Goal: Transaction & Acquisition: Purchase product/service

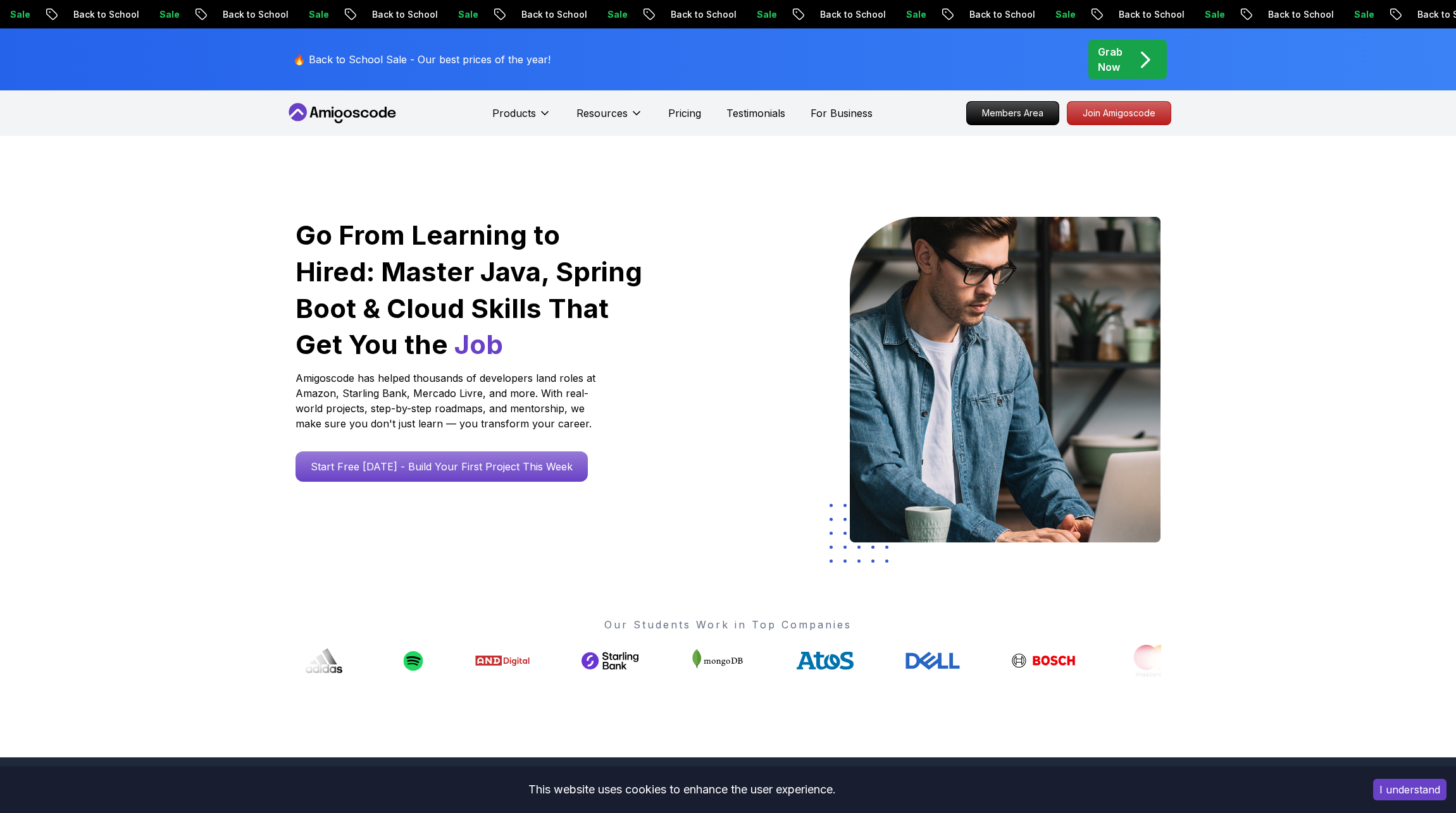
click at [564, 258] on h1 "Go From Learning to Hired: Master Java, Spring Boot & Cloud Skills That Get You…" at bounding box center [470, 290] width 349 height 146
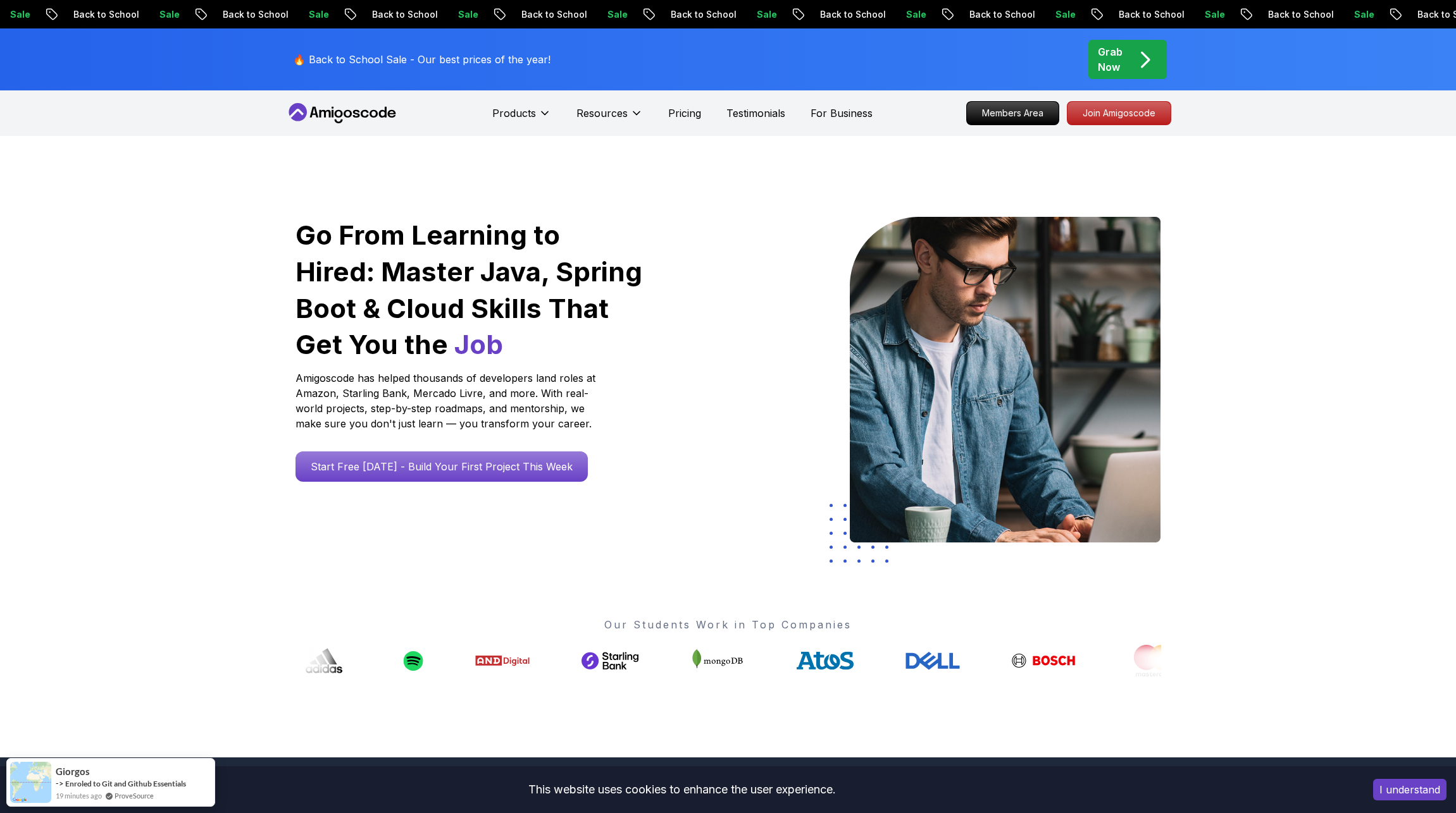
click at [447, 251] on h1 "Go From Learning to Hired: Master Java, Spring Boot & Cloud Skills That Get You…" at bounding box center [470, 290] width 349 height 146
click at [1221, 166] on div "Go From Learning to Hired: Master Java, Spring Boot & Cloud Skills That Get You…" at bounding box center [728, 446] width 1456 height 622
click at [817, 157] on div "Go From Learning to Hired: Master Java, Spring Boot & Cloud Skills That Get You…" at bounding box center [728, 446] width 886 height 622
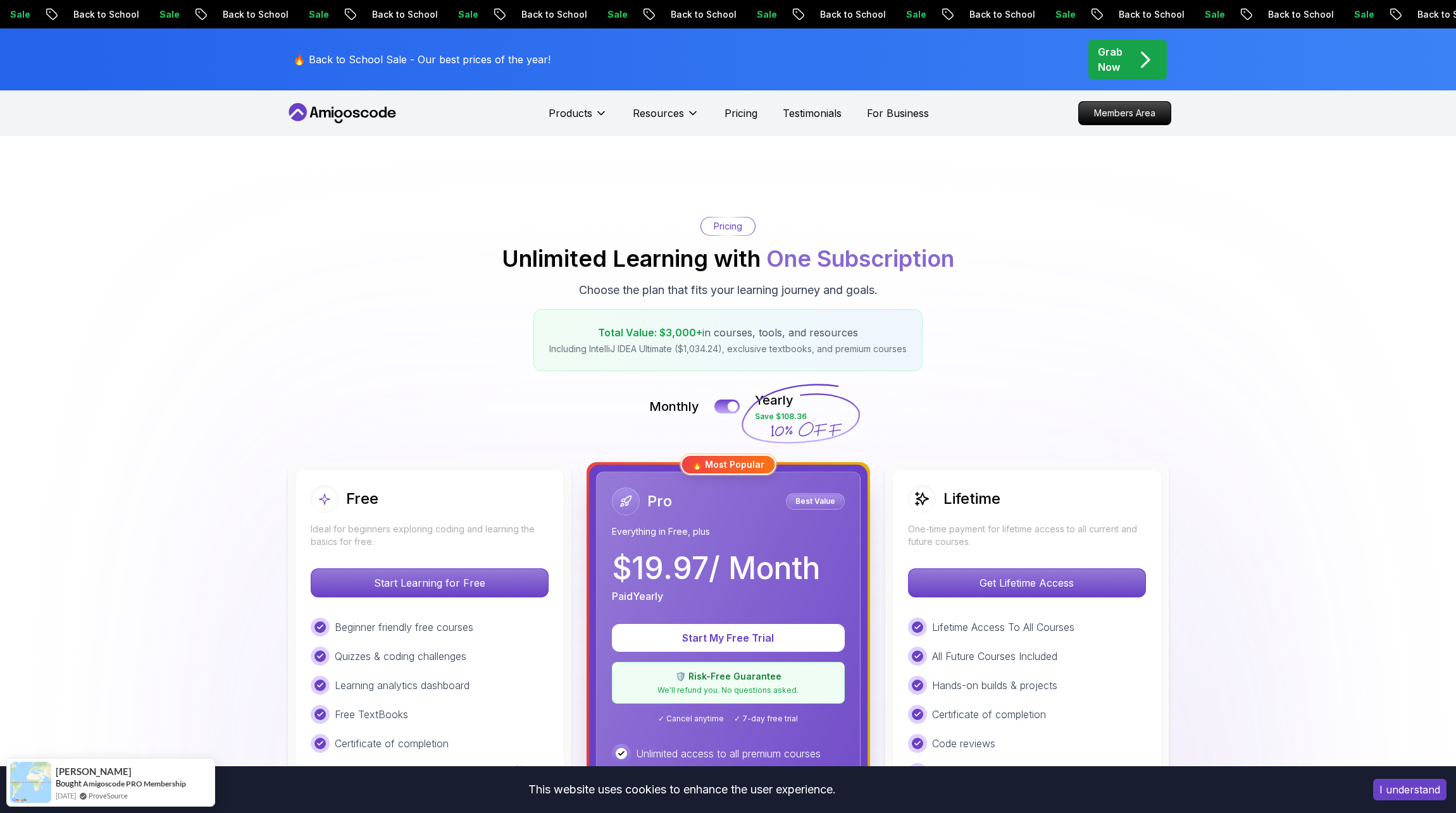
scroll to position [380, 0]
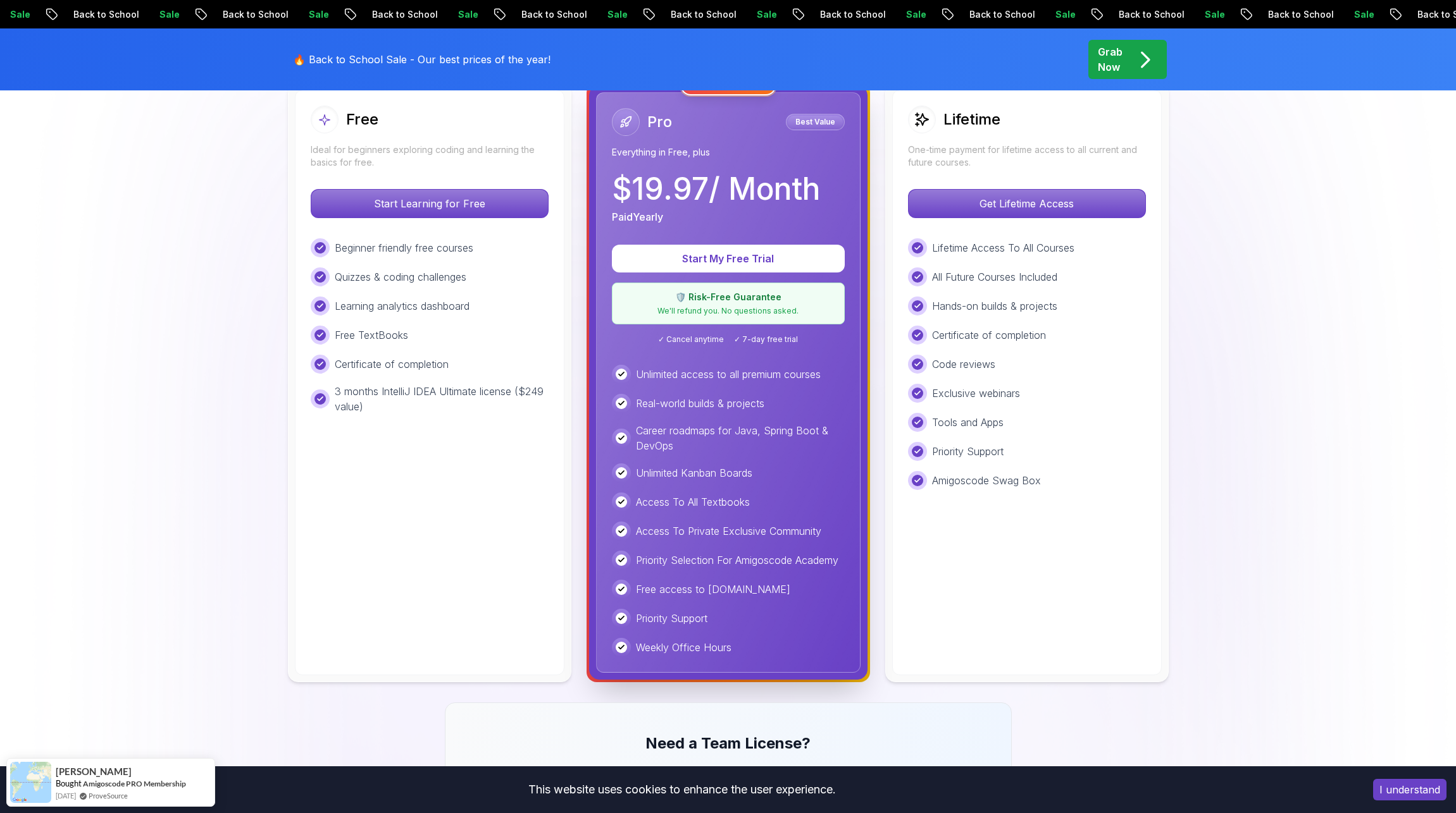
click at [1273, 369] on img at bounding box center [728, 550] width 1456 height 1588
click at [1235, 369] on img at bounding box center [728, 550] width 1456 height 1588
click at [776, 378] on p "Unlimited access to all premium courses" at bounding box center [728, 374] width 185 height 15
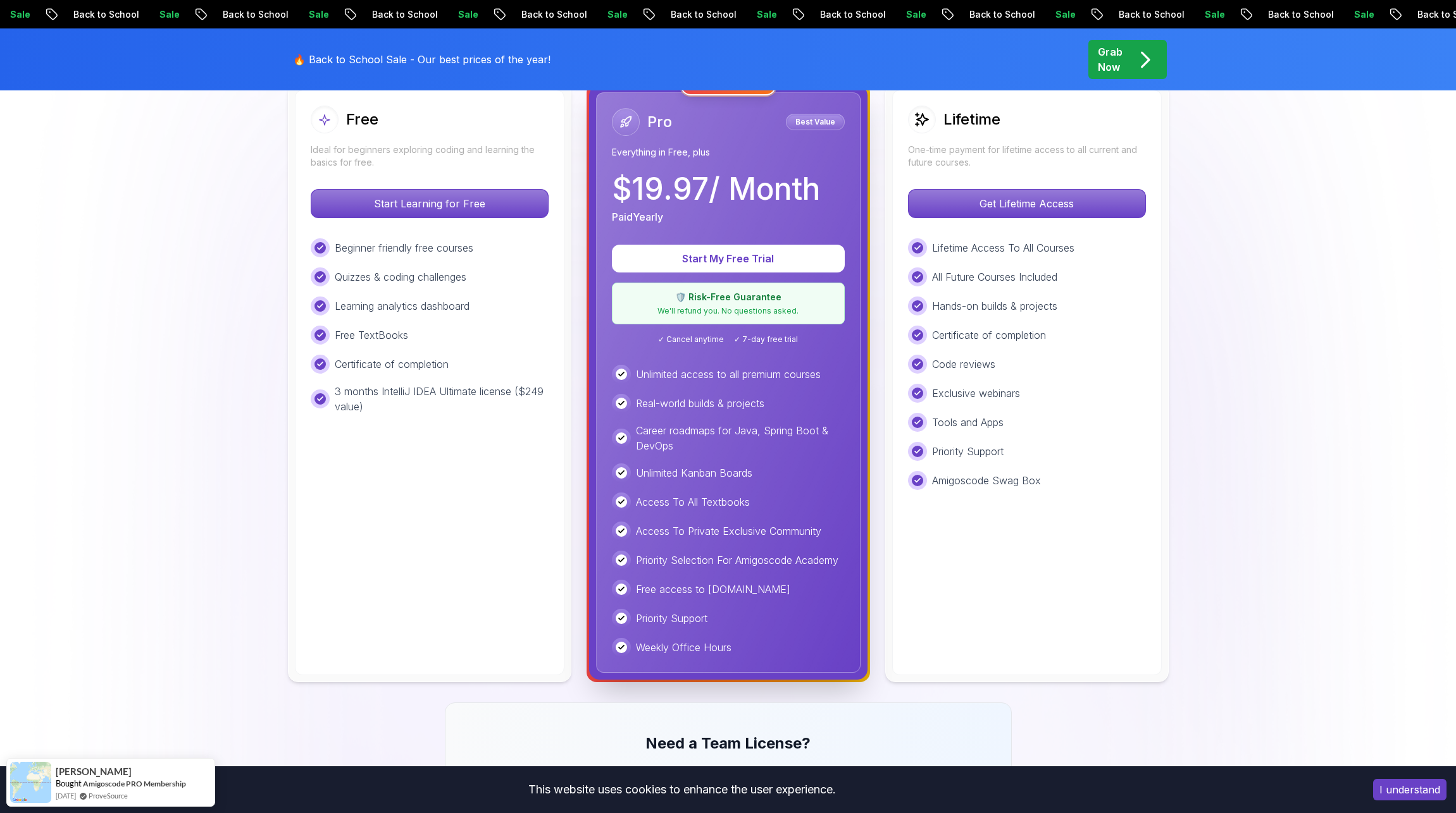
click at [625, 374] on div at bounding box center [621, 374] width 11 height 11
click at [743, 375] on p "Unlimited access to all premium courses" at bounding box center [728, 374] width 185 height 15
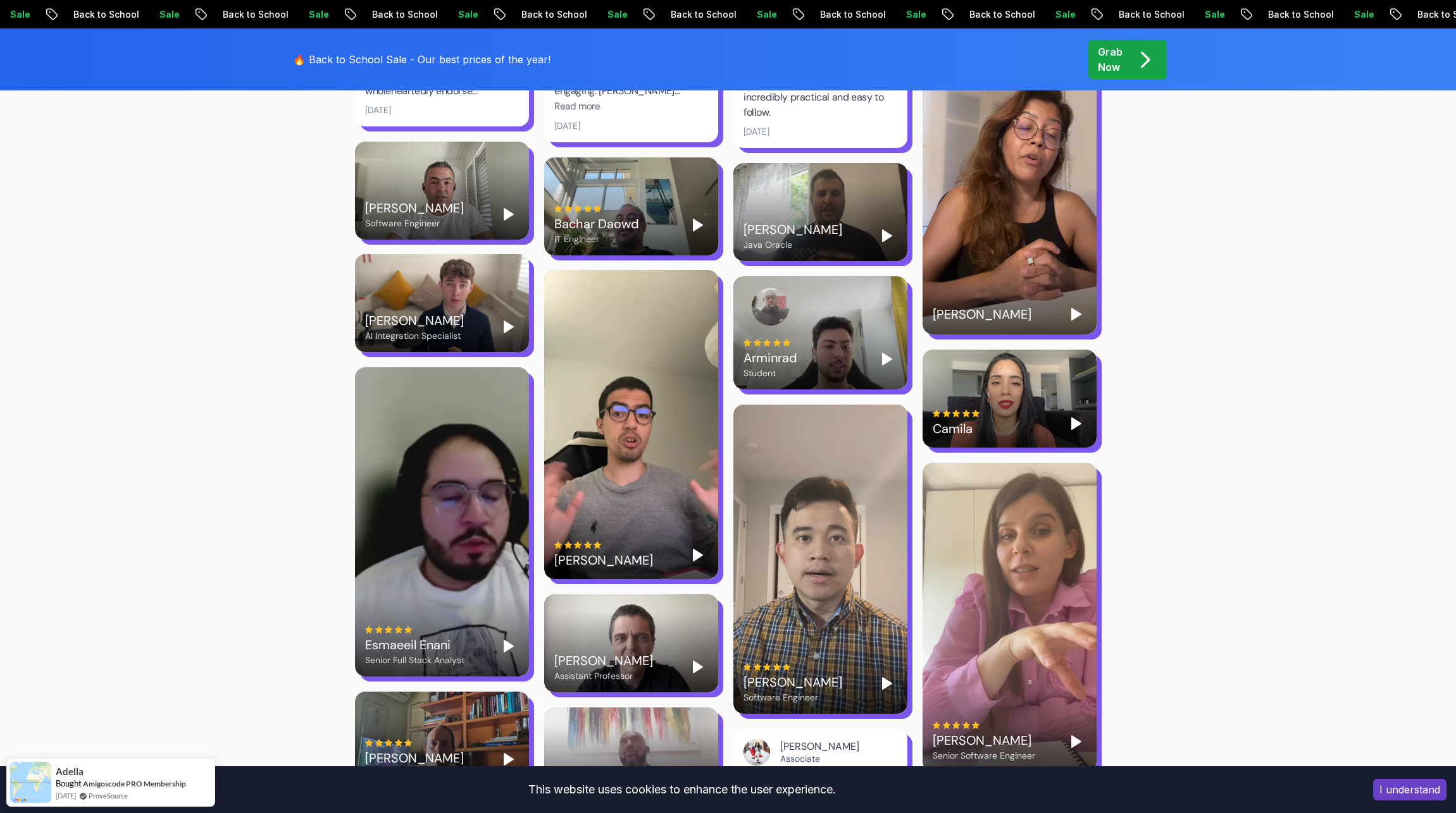
scroll to position [2213, 0]
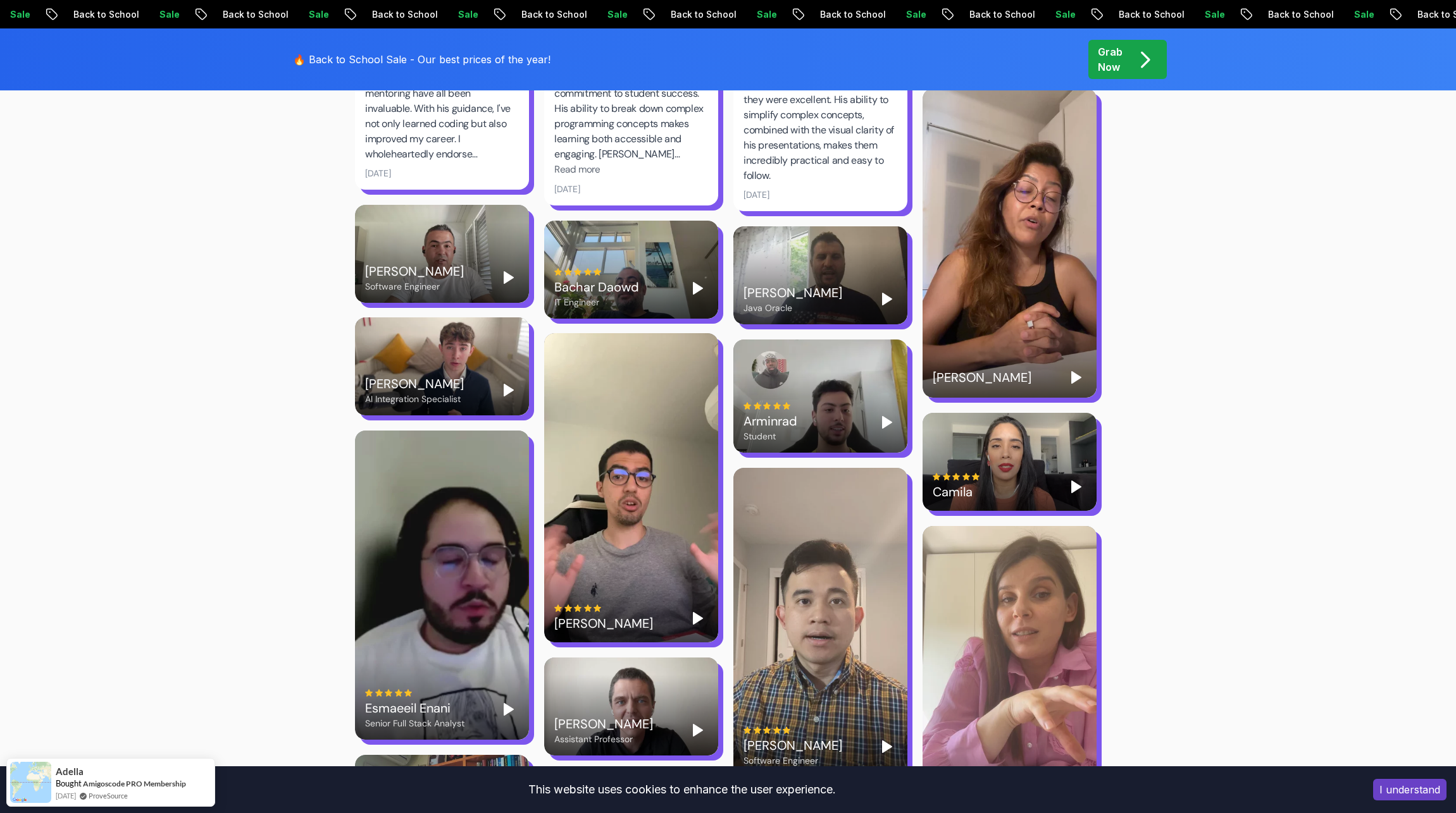
click at [1075, 481] on polygon "Play" at bounding box center [1075, 487] width 8 height 11
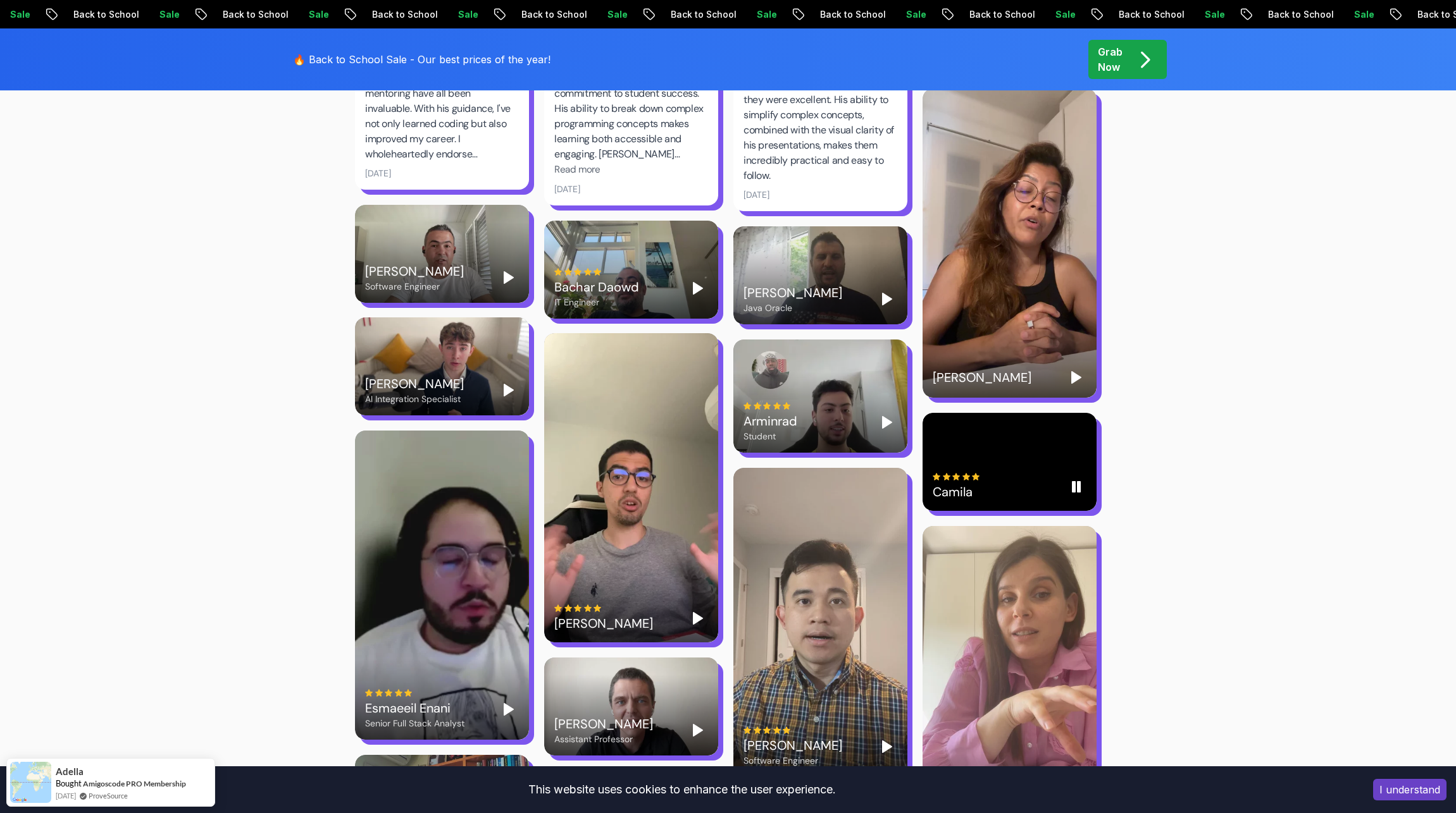
click at [1073, 482] on rect "Pause" at bounding box center [1073, 487] width 3 height 10
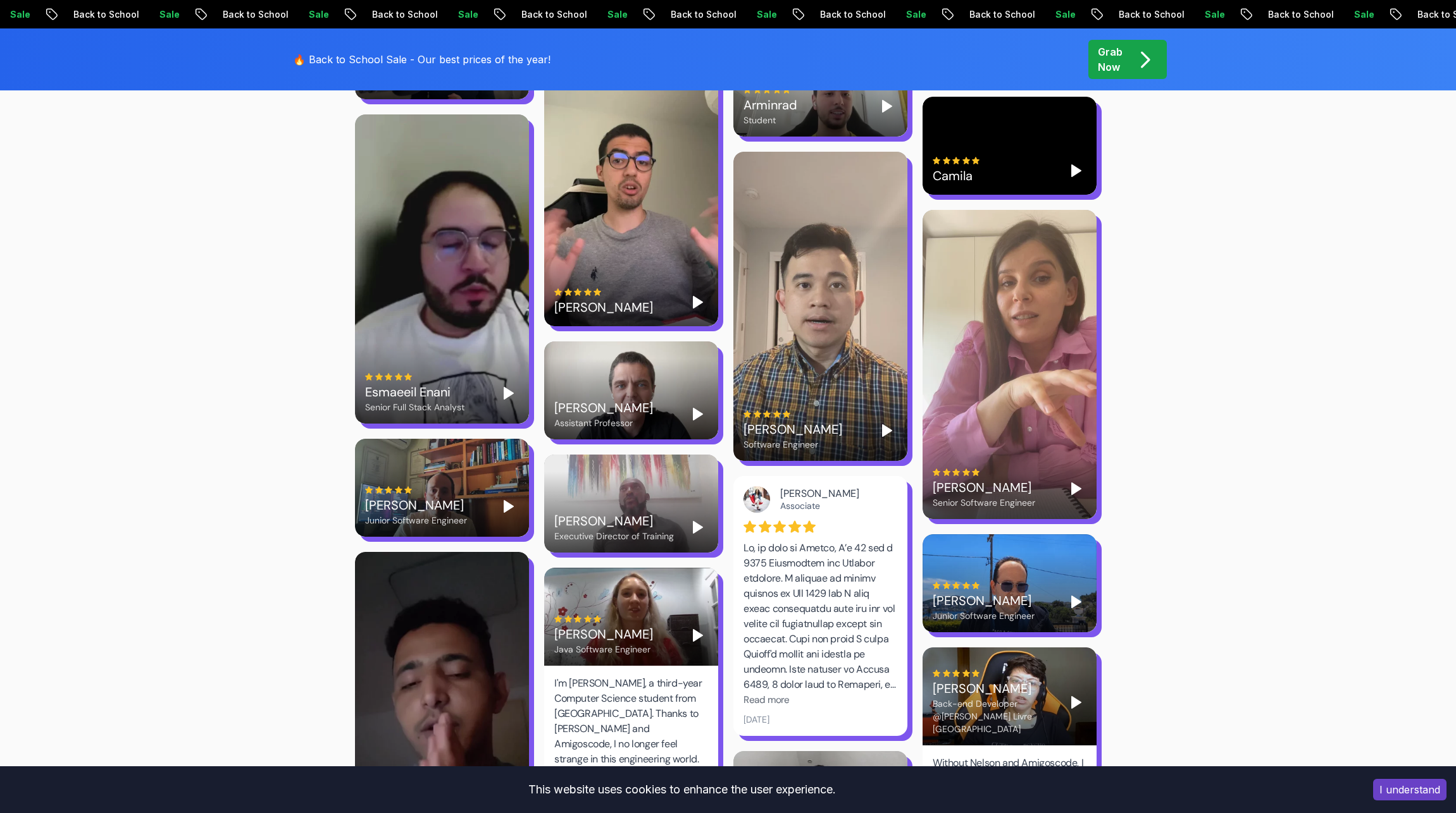
click at [1073, 483] on polygon "Play" at bounding box center [1075, 489] width 8 height 11
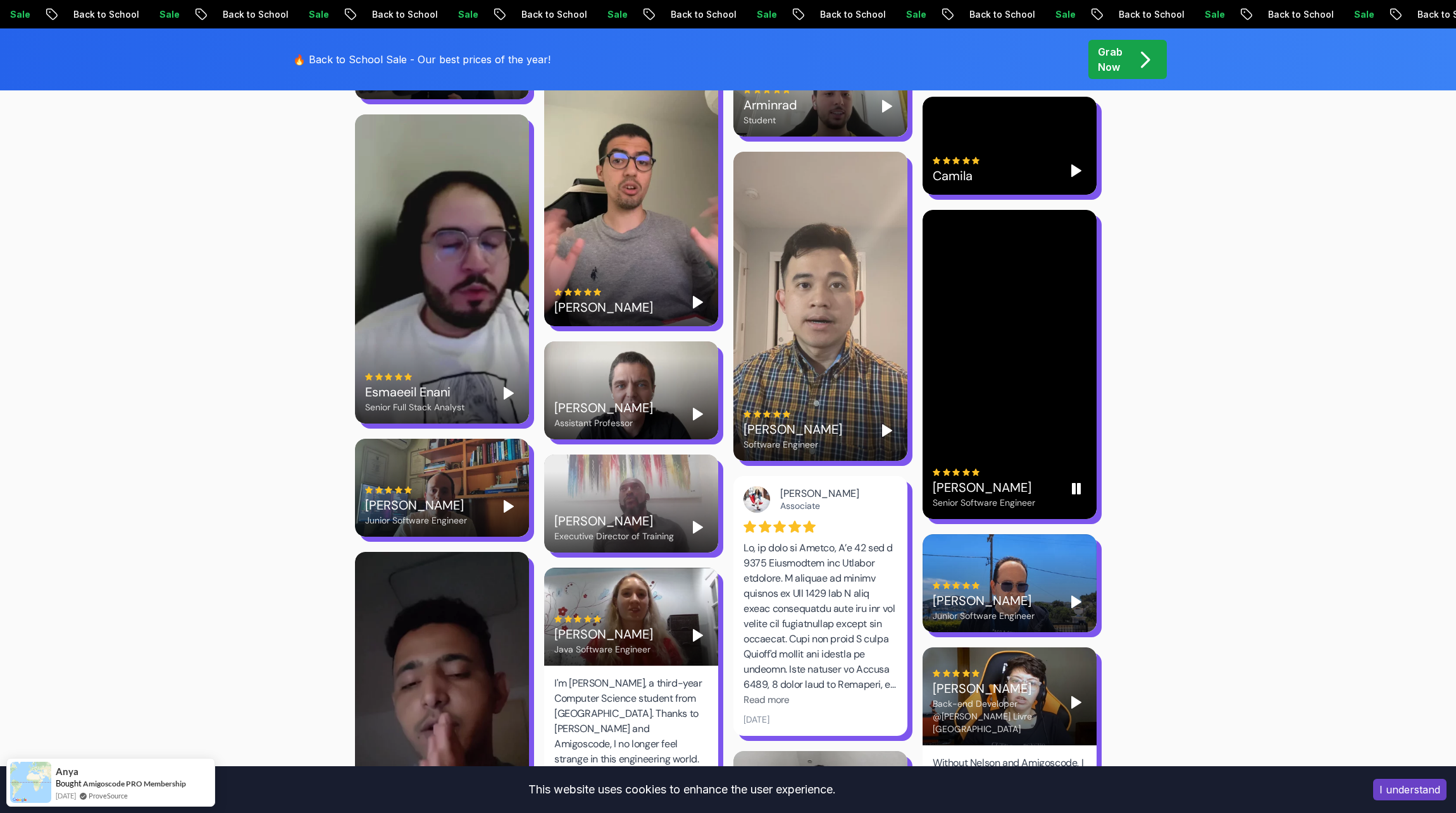
click at [1073, 484] on rect "Pause" at bounding box center [1073, 489] width 3 height 10
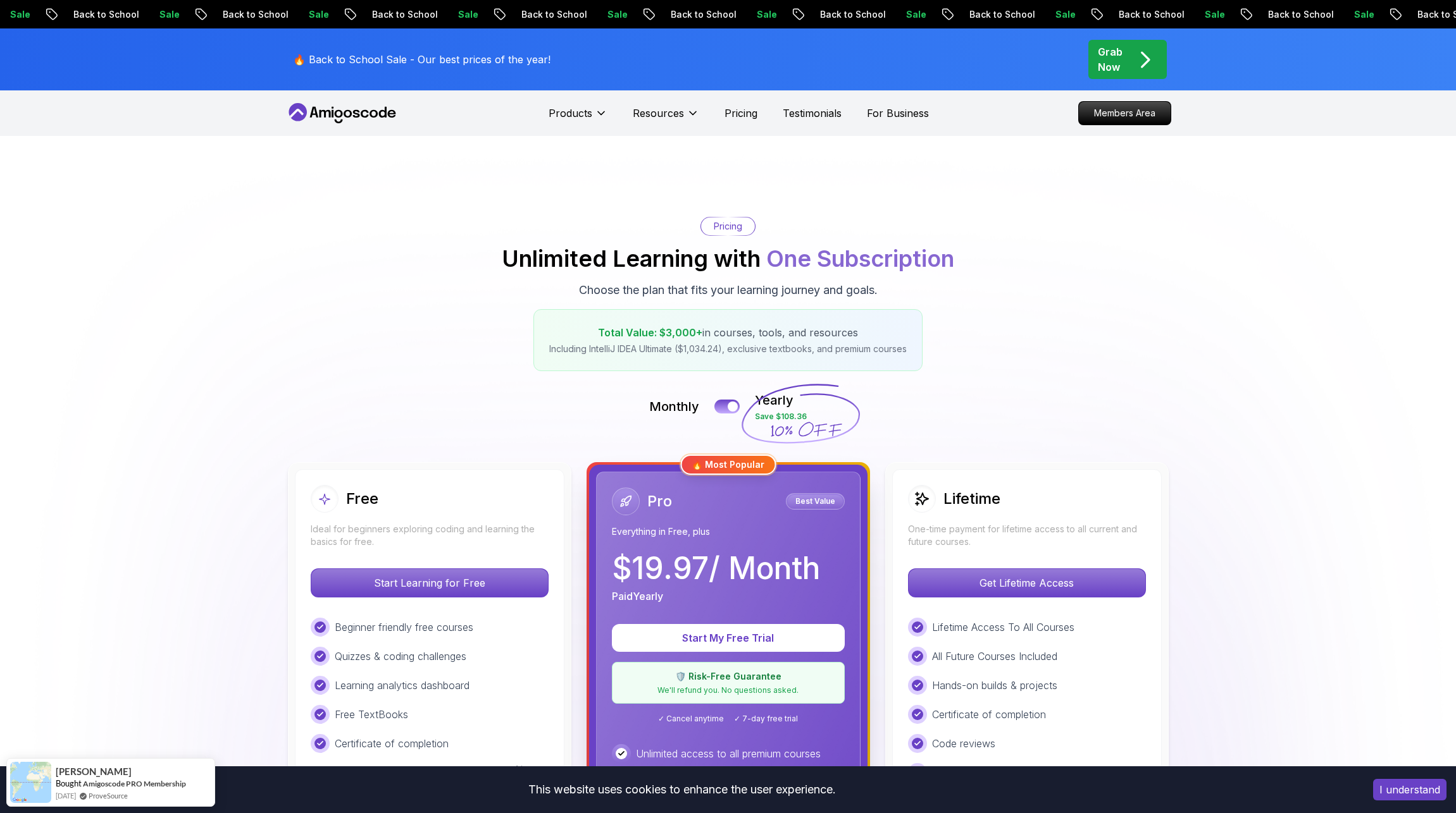
scroll to position [380, 0]
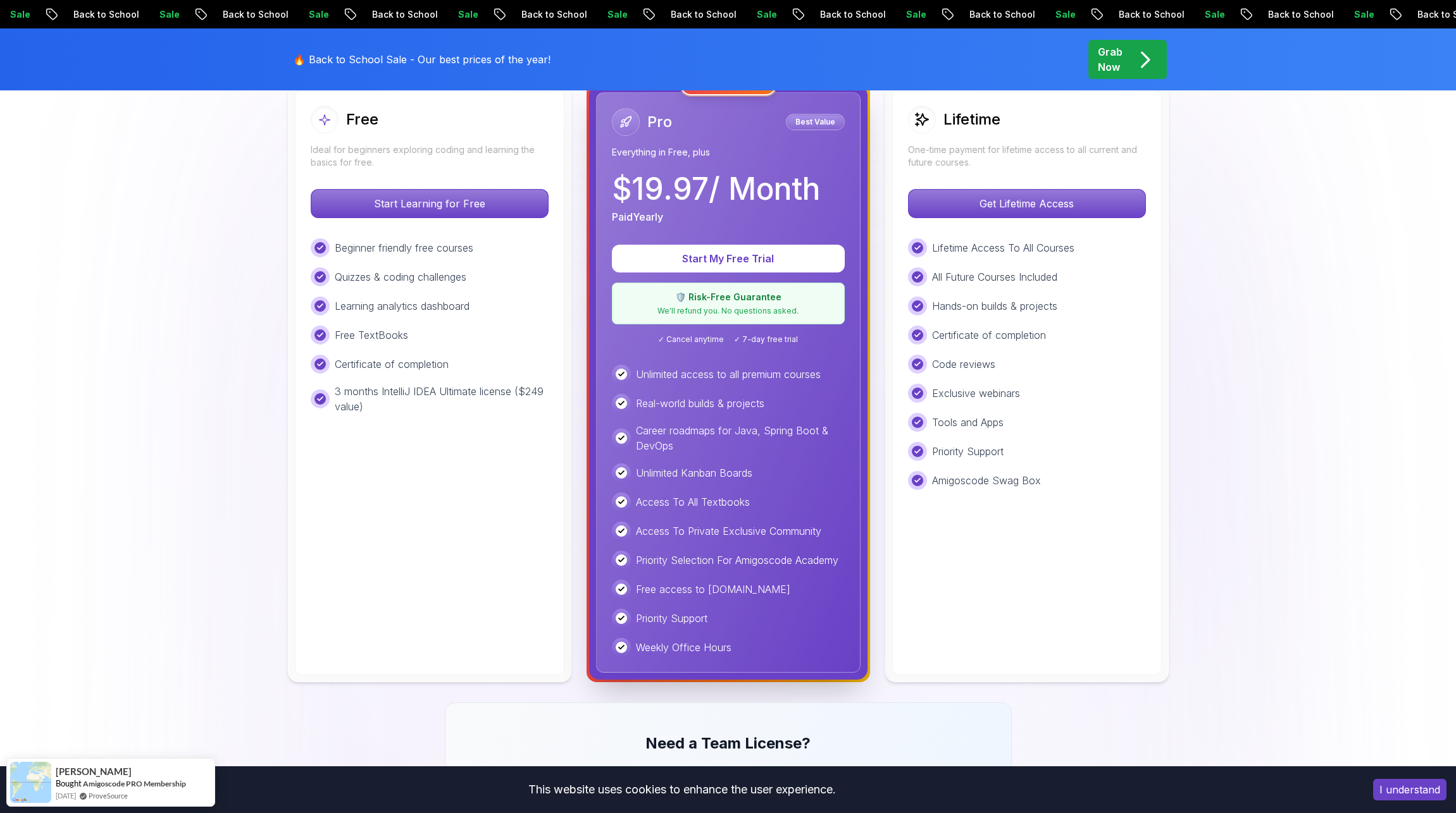
click at [1076, 420] on div "Tools and Apps" at bounding box center [1027, 422] width 238 height 19
click at [916, 393] on icon at bounding box center [917, 393] width 7 height 7
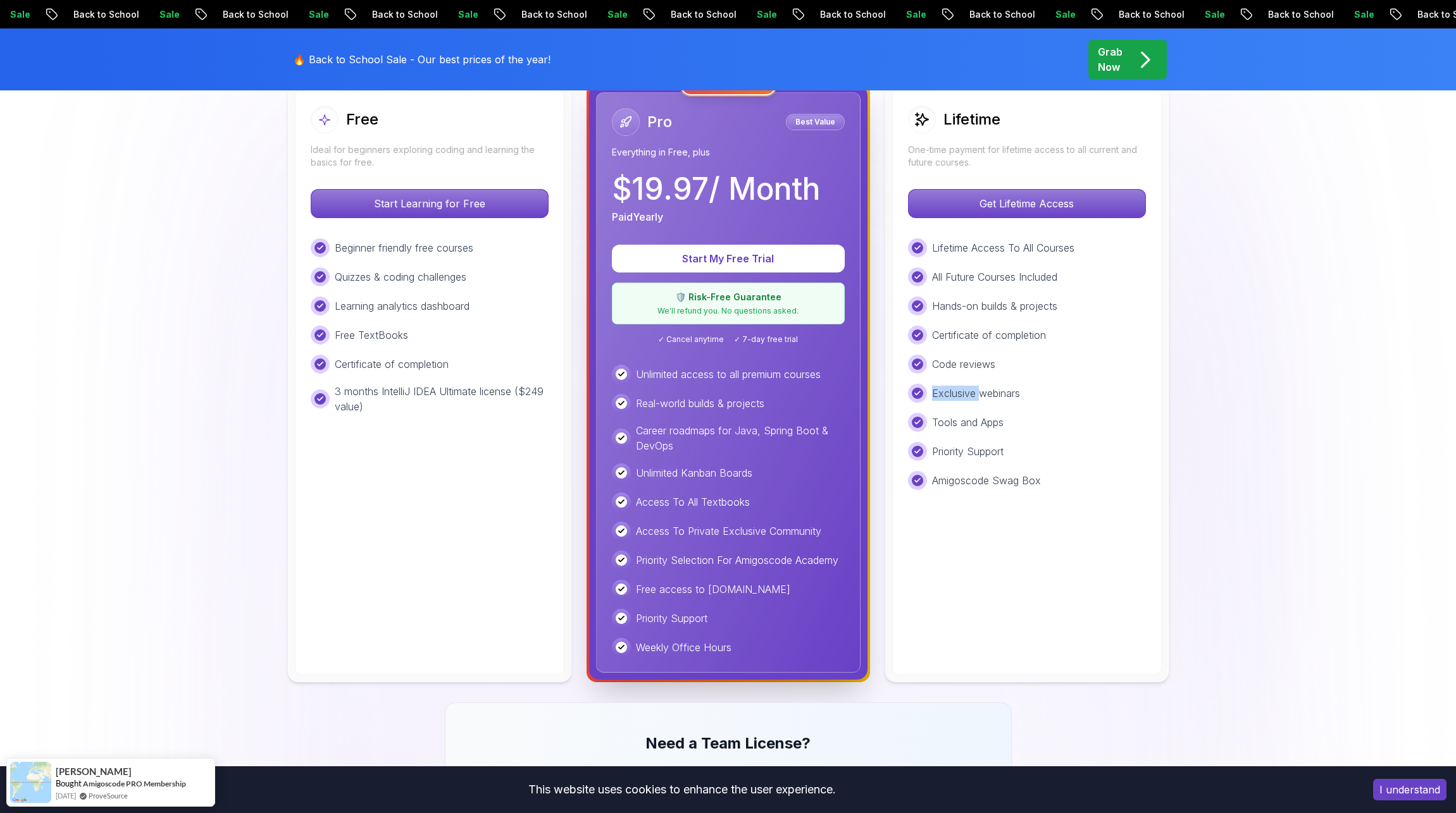
drag, startPoint x: 916, startPoint y: 393, endPoint x: 1021, endPoint y: 402, distance: 105.4
click at [918, 393] on icon at bounding box center [917, 393] width 5 height 4
drag, startPoint x: 1109, startPoint y: 403, endPoint x: 1126, endPoint y: 404, distance: 17.0
click at [1118, 403] on div "Lifetime Access To All Courses All Future Courses Included Hands-on builds & pr…" at bounding box center [1027, 364] width 238 height 251
click at [1054, 207] on p "Get Lifetime Access" at bounding box center [1025, 203] width 224 height 26
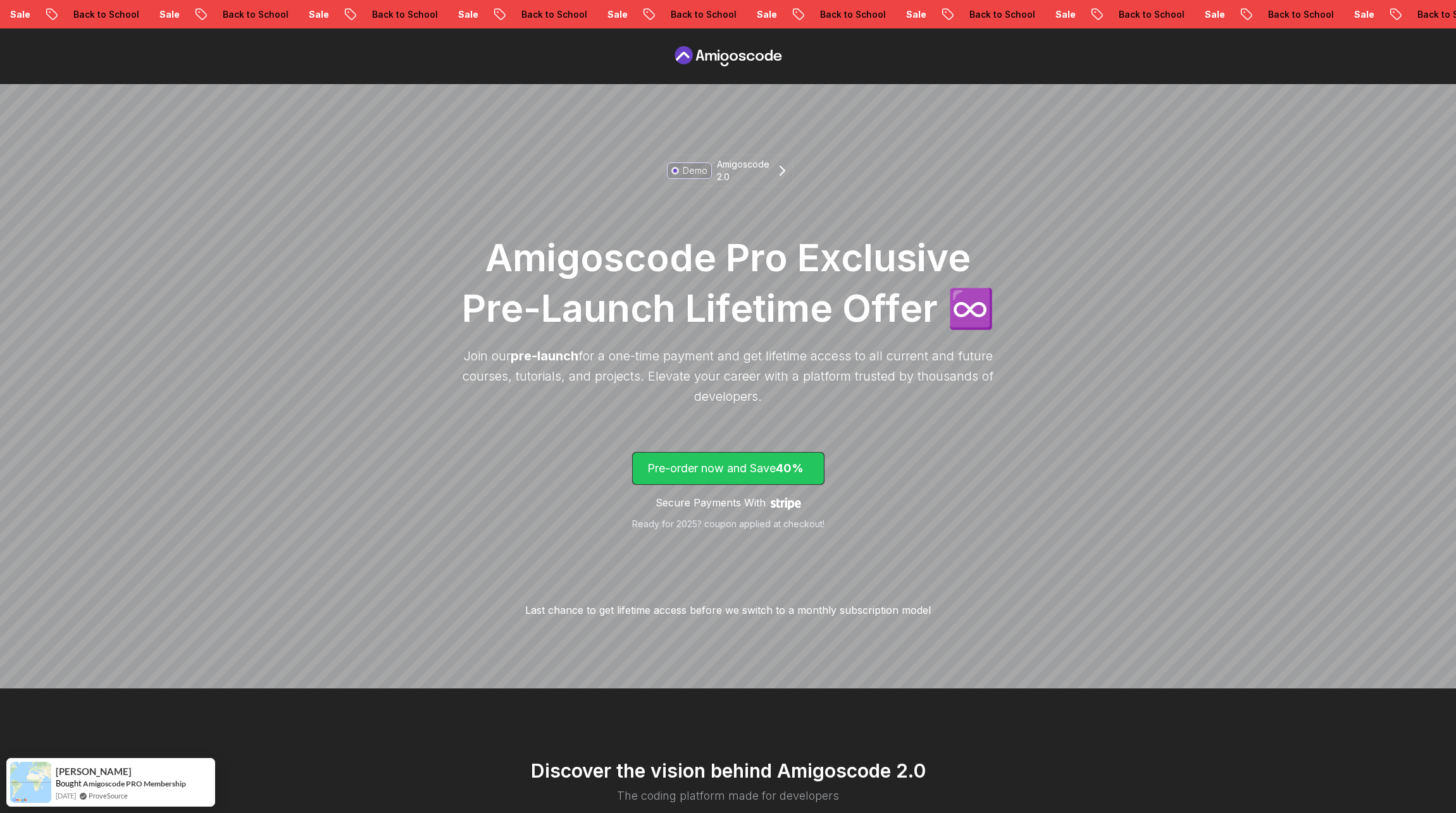
click at [746, 471] on p "Pre-order now and Save 40%" at bounding box center [728, 468] width 162 height 18
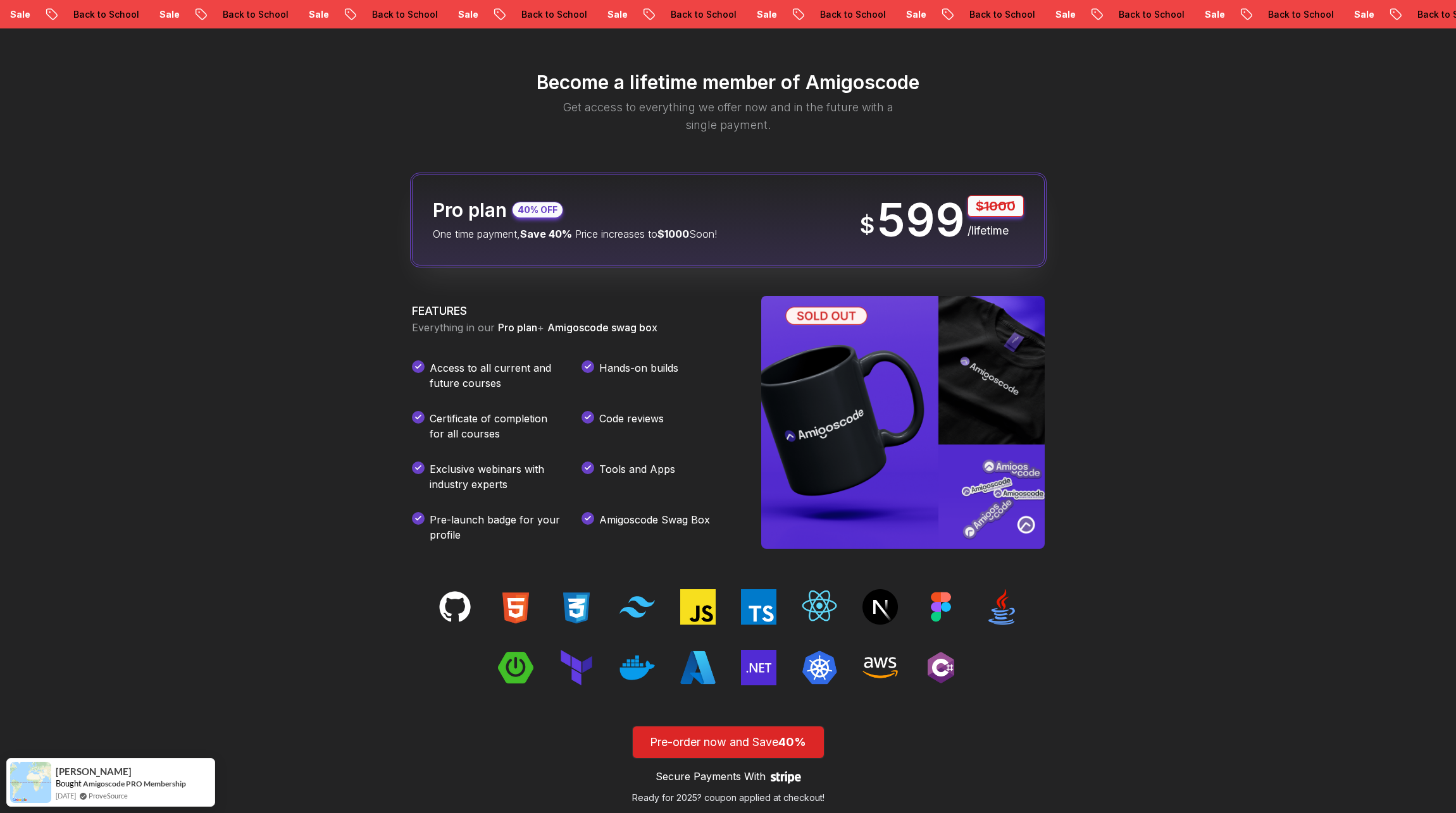
click at [1155, 447] on div "Become a lifetime member of Amigoscode Get access to everything we offer now an…" at bounding box center [728, 465] width 1456 height 931
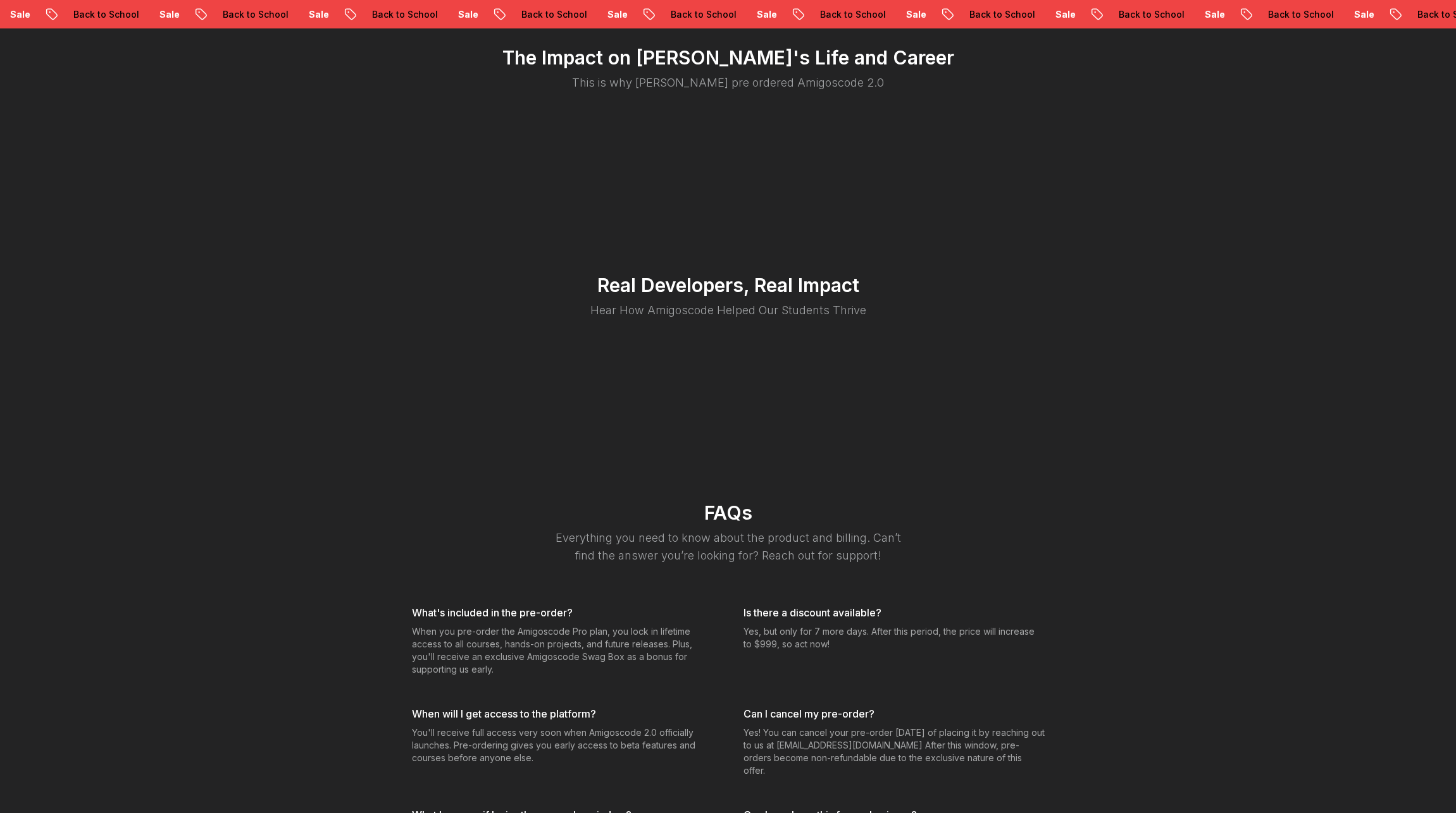
scroll to position [2320, 0]
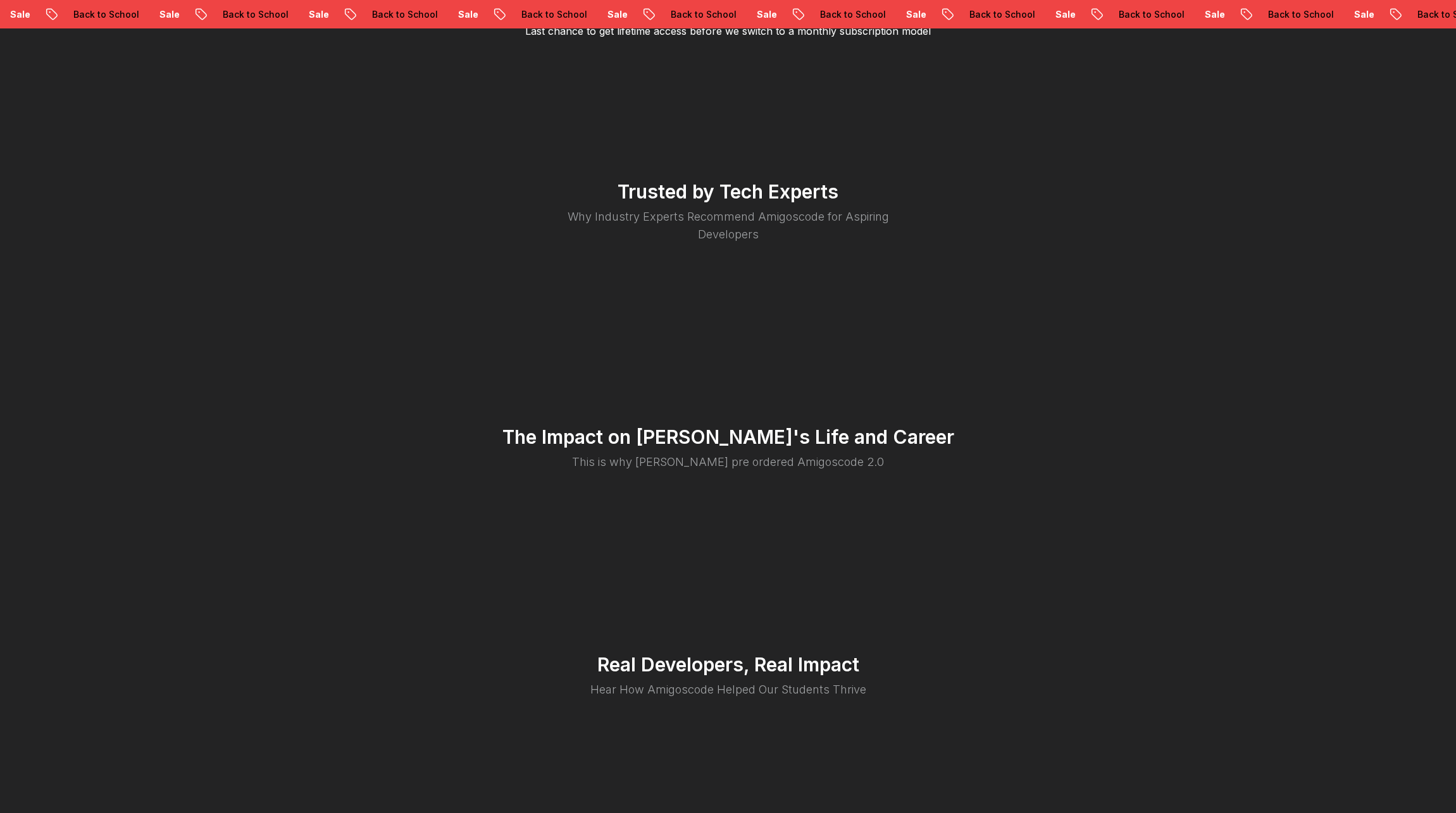
click at [1095, 267] on div "Trusted by Tech Experts Why Industry Experts Recommend Amigoscode for Aspiring …" at bounding box center [728, 233] width 759 height 246
